Goal: Navigation & Orientation: Find specific page/section

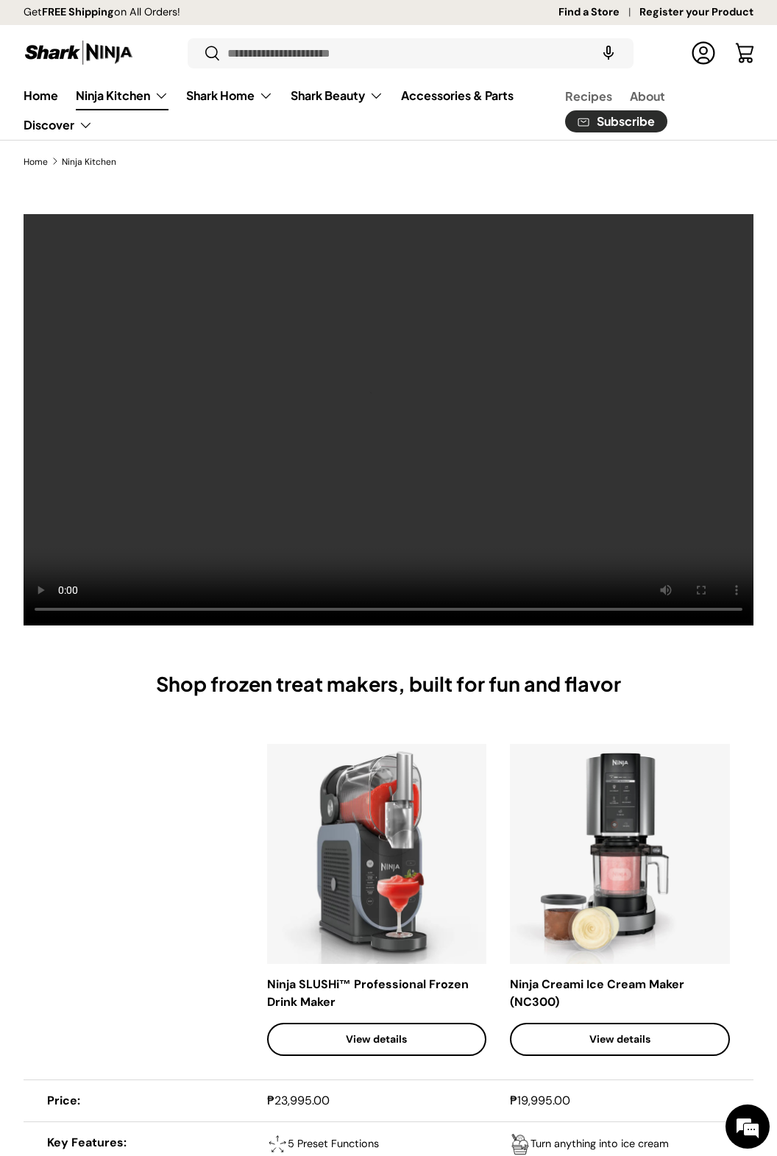
click at [117, 105] on link "Ninja Kitchen" at bounding box center [122, 95] width 93 height 29
click at [163, 105] on link "Ninja Kitchen" at bounding box center [122, 95] width 93 height 29
click at [153, 95] on link "Ninja Kitchen" at bounding box center [122, 95] width 93 height 29
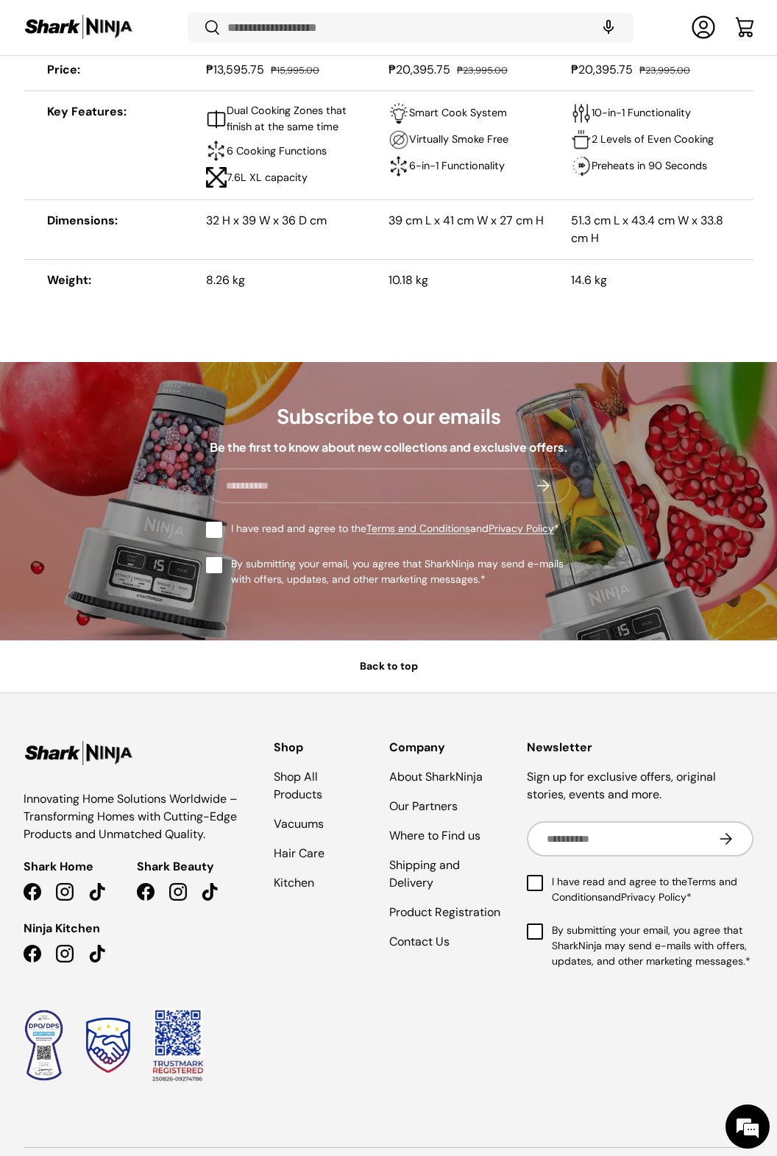
scroll to position [5710, 0]
